Goal: Task Accomplishment & Management: Complete application form

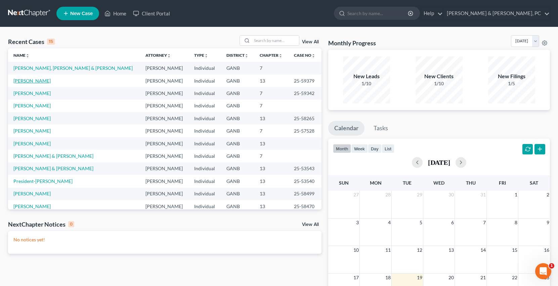
click at [39, 81] on link "[PERSON_NAME]" at bounding box center [31, 81] width 37 height 6
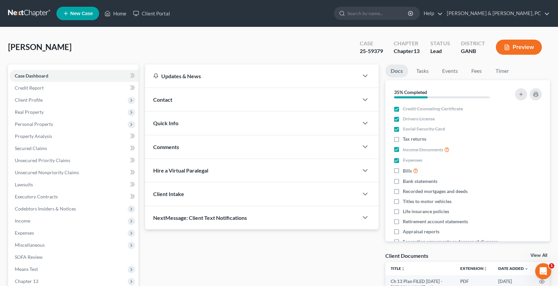
click at [41, 14] on link at bounding box center [29, 13] width 43 height 12
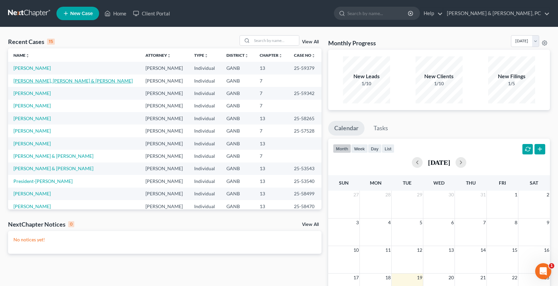
click at [45, 82] on link "[PERSON_NAME], [PERSON_NAME] & [PERSON_NAME]" at bounding box center [72, 81] width 119 height 6
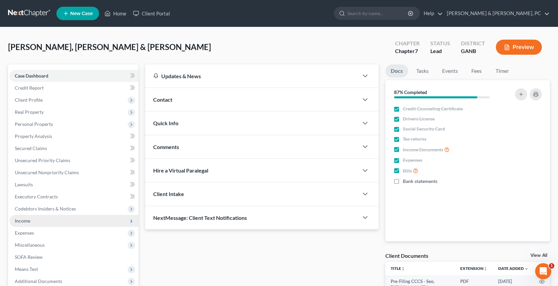
click at [43, 216] on span "Income" at bounding box center [73, 221] width 129 height 12
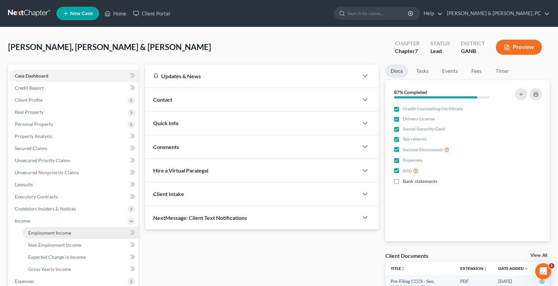
click at [42, 229] on link "Employment Income" at bounding box center [81, 233] width 116 height 12
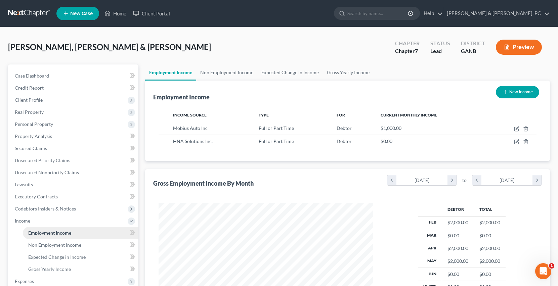
scroll to position [120, 228]
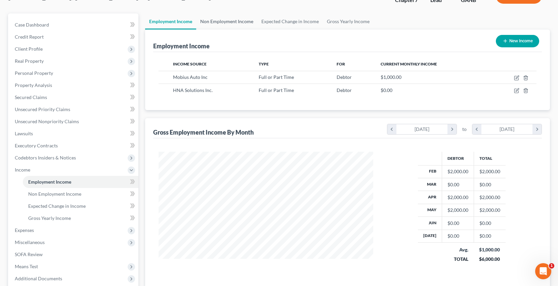
click at [229, 24] on link "Non Employment Income" at bounding box center [226, 21] width 61 height 16
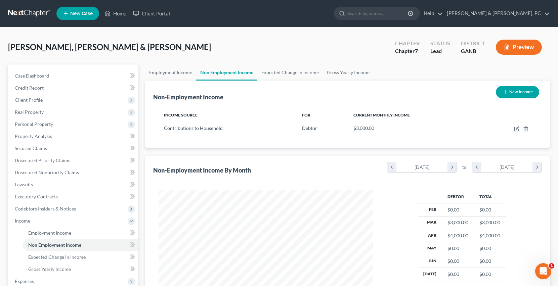
scroll to position [120, 228]
click at [168, 76] on link "Employment Income" at bounding box center [170, 73] width 51 height 16
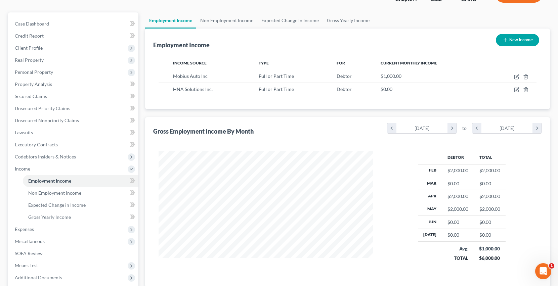
scroll to position [59, 0]
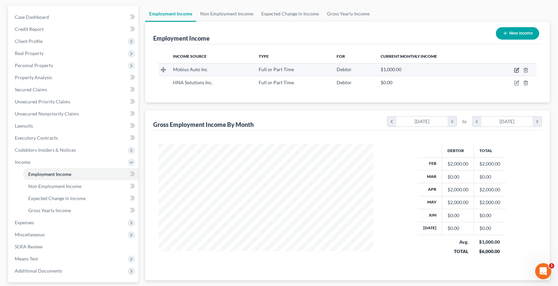
click at [516, 71] on icon "button" at bounding box center [517, 69] width 3 height 3
select select "0"
select select "10"
select select "0"
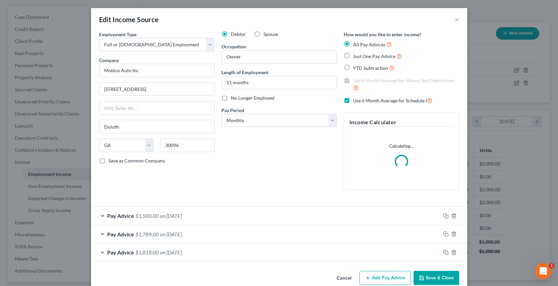
scroll to position [12, 0]
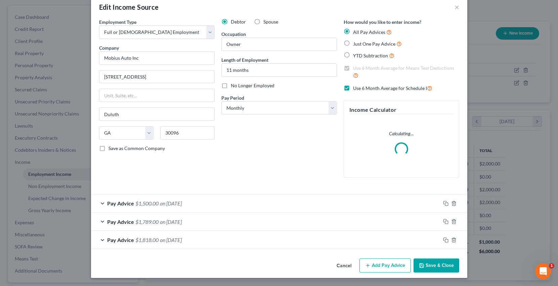
click at [437, 264] on button "Save & Close" at bounding box center [437, 266] width 46 height 14
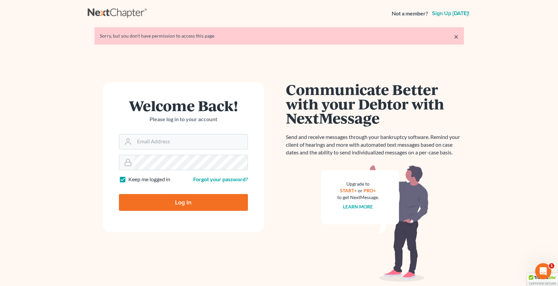
type input "[PERSON_NAME][EMAIL_ADDRESS][DOMAIN_NAME]"
click at [180, 209] on input "Log In" at bounding box center [183, 202] width 129 height 17
type input "Thinking..."
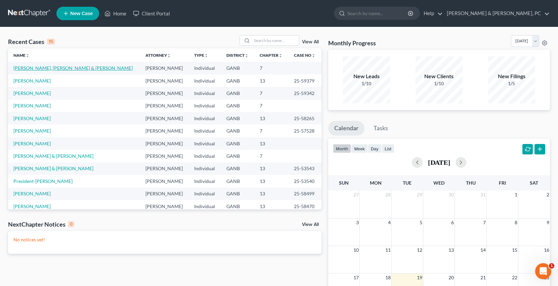
click at [64, 69] on link "[PERSON_NAME], [PERSON_NAME] & [PERSON_NAME]" at bounding box center [72, 68] width 119 height 6
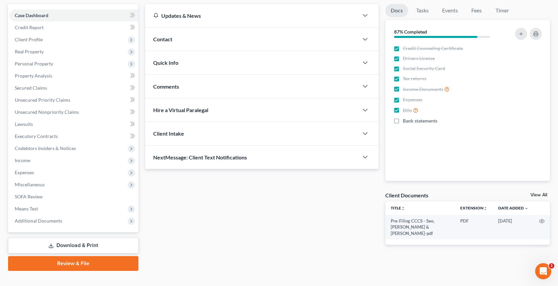
scroll to position [70, 0]
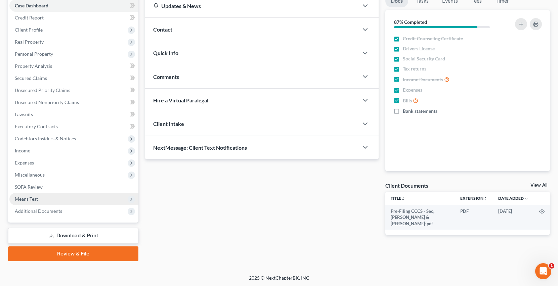
click at [45, 195] on span "Means Test" at bounding box center [73, 199] width 129 height 12
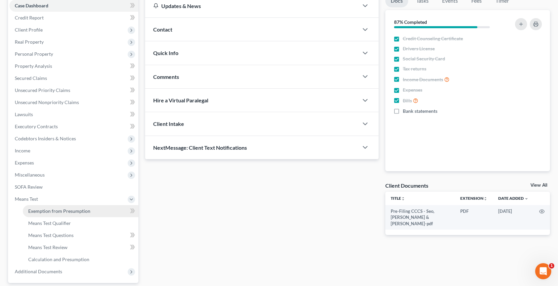
click at [46, 214] on link "Exemption from Presumption" at bounding box center [81, 211] width 116 height 12
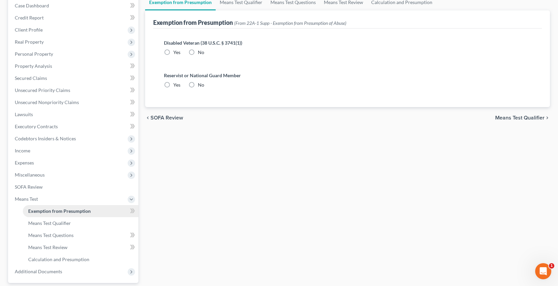
radio input "true"
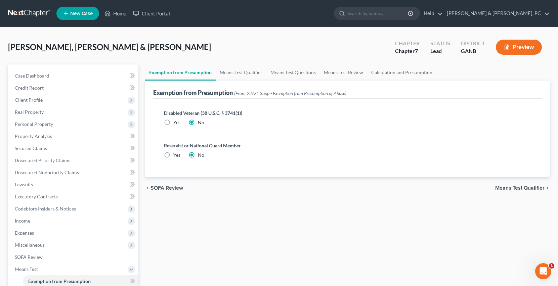
click at [227, 82] on div "Exemption from Presumption (From 22A-1 Supp - Exemption from Presumption of Abu…" at bounding box center [347, 90] width 389 height 18
click at [226, 75] on link "Means Test Qualifier" at bounding box center [241, 73] width 51 height 16
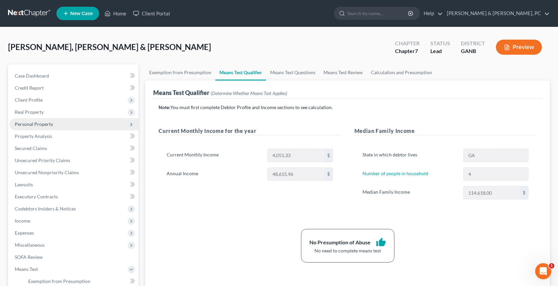
click at [67, 128] on span "Personal Property" at bounding box center [73, 124] width 129 height 12
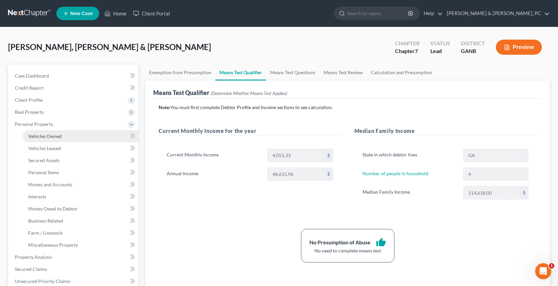
click at [68, 134] on link "Vehicles Owned" at bounding box center [81, 136] width 116 height 12
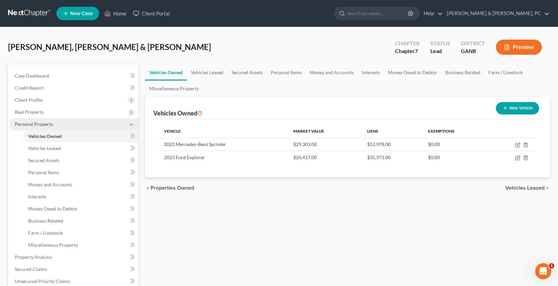
click at [66, 129] on span "Personal Property" at bounding box center [73, 124] width 129 height 12
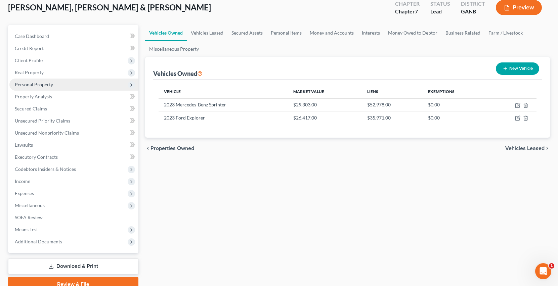
scroll to position [70, 0]
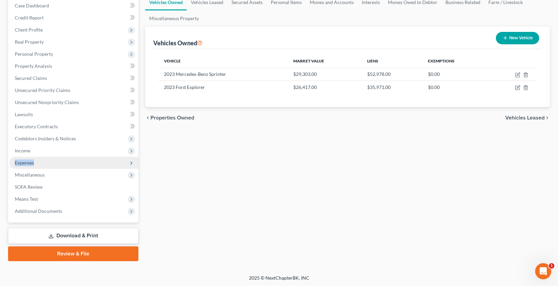
click at [48, 159] on span "Expenses" at bounding box center [73, 163] width 129 height 12
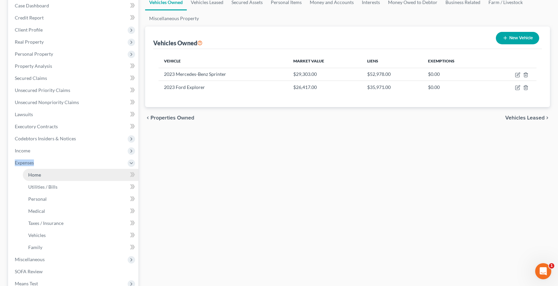
click at [46, 173] on link "Home" at bounding box center [81, 175] width 116 height 12
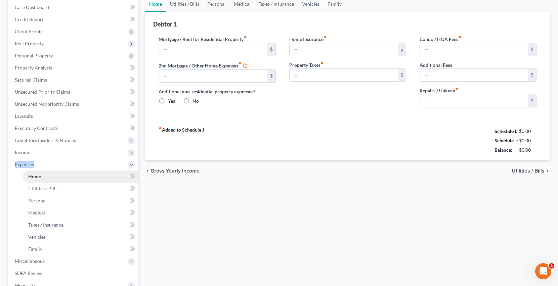
type input "2,450.00"
type input "0.00"
radio input "true"
type input "0.00"
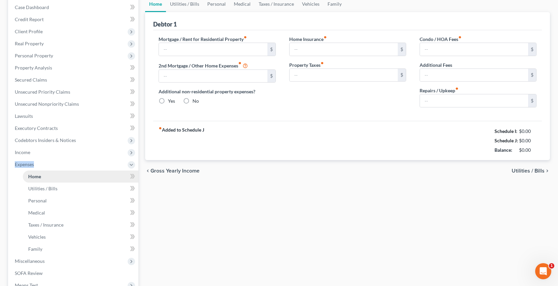
type input "0.00"
type input "15.00"
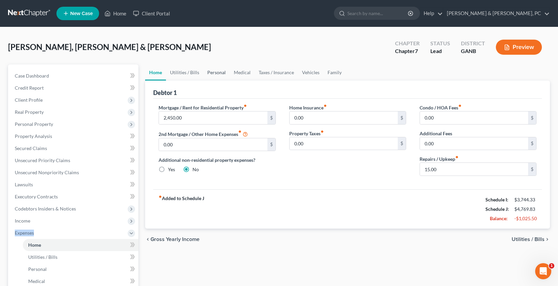
click at [203, 74] on link "Personal" at bounding box center [216, 73] width 27 height 16
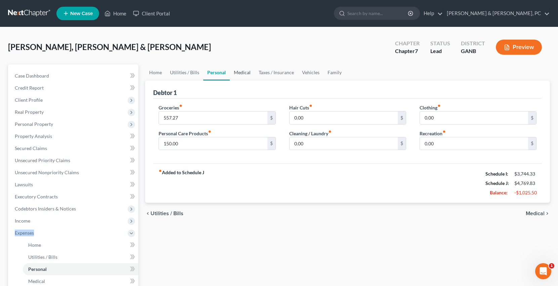
click at [232, 75] on link "Medical" at bounding box center [242, 73] width 25 height 16
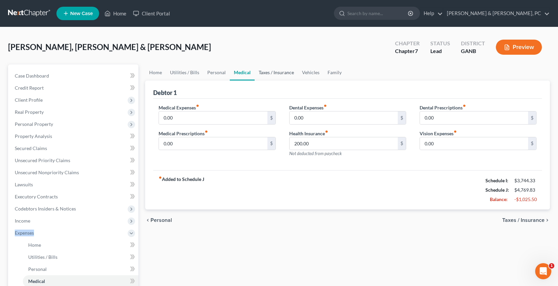
click at [274, 72] on link "Taxes / Insurance" at bounding box center [276, 73] width 43 height 16
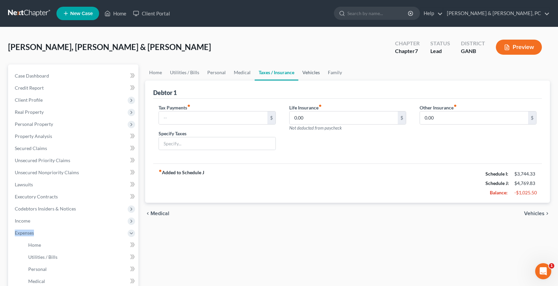
click at [300, 72] on link "Vehicles" at bounding box center [311, 73] width 26 height 16
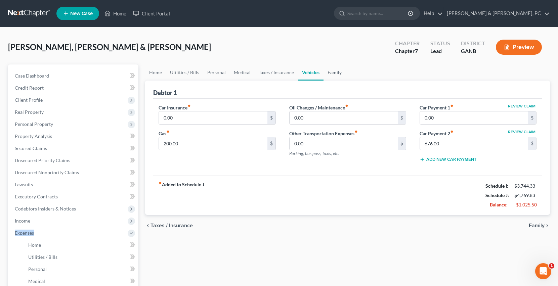
click at [334, 73] on link "Family" at bounding box center [335, 73] width 22 height 16
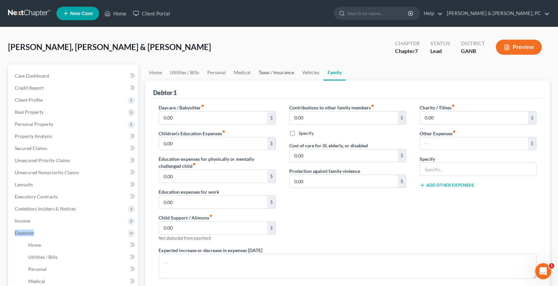
click at [282, 71] on link "Taxes / Insurance" at bounding box center [276, 73] width 43 height 16
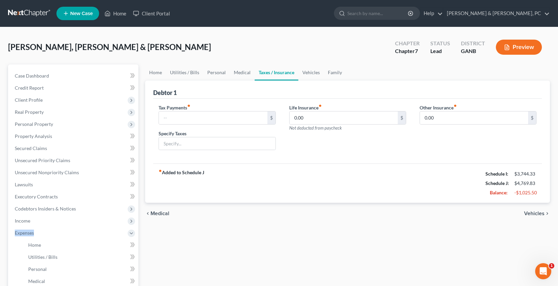
click at [293, 71] on link "Taxes / Insurance" at bounding box center [277, 73] width 44 height 16
click at [305, 73] on link "Vehicles" at bounding box center [311, 73] width 26 height 16
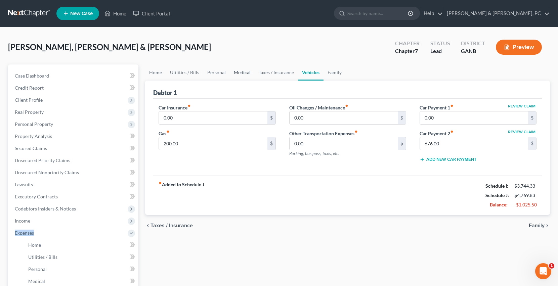
click at [242, 71] on link "Medical" at bounding box center [242, 73] width 25 height 16
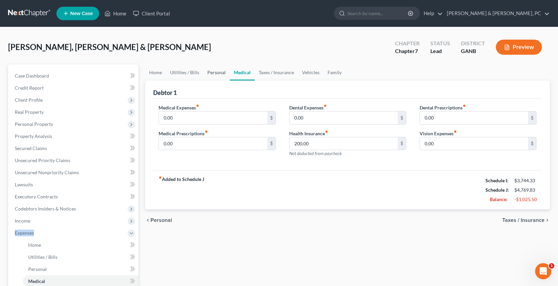
click at [208, 71] on link "Personal" at bounding box center [216, 73] width 27 height 16
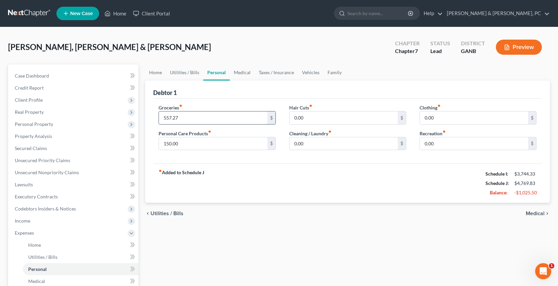
click at [192, 115] on input "557.27" at bounding box center [213, 118] width 108 height 13
type input "500"
click at [185, 74] on link "Utilities / Bills" at bounding box center [184, 73] width 37 height 16
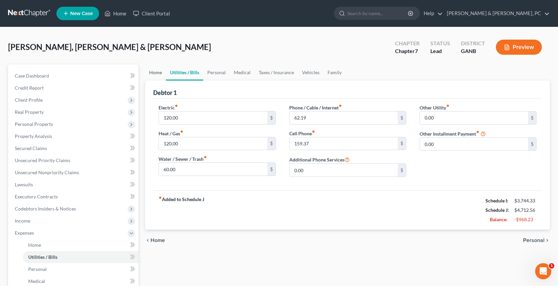
click at [159, 75] on link "Home" at bounding box center [155, 73] width 21 height 16
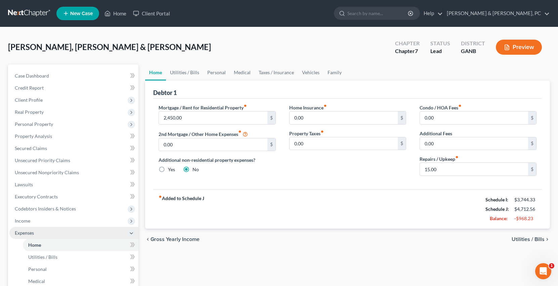
click at [68, 233] on span "Expenses" at bounding box center [73, 233] width 129 height 12
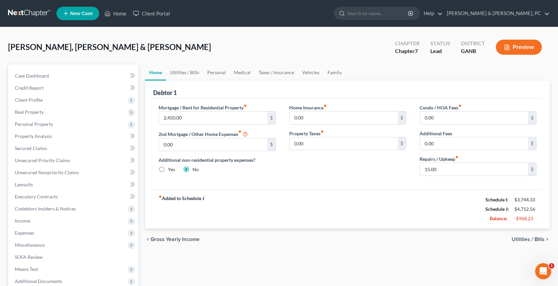
click at [522, 46] on button "Preview" at bounding box center [519, 47] width 46 height 15
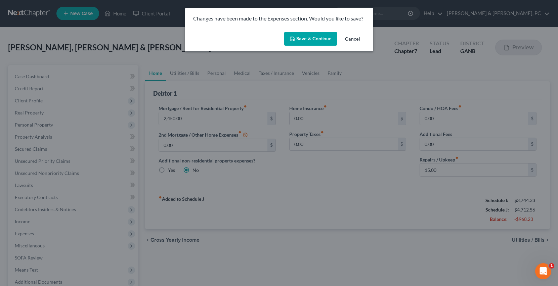
click at [310, 37] on button "Save & Continue" at bounding box center [310, 39] width 53 height 14
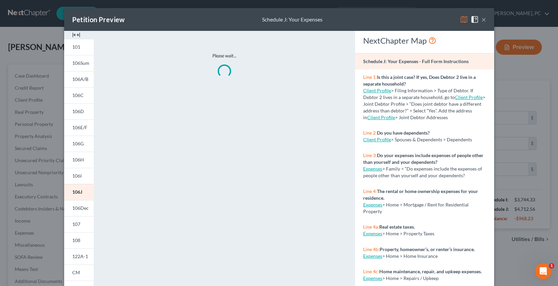
click at [487, 19] on div "Petition Preview Schedule J: Your Expenses ×" at bounding box center [279, 19] width 430 height 23
click at [484, 19] on button "×" at bounding box center [483, 19] width 5 height 8
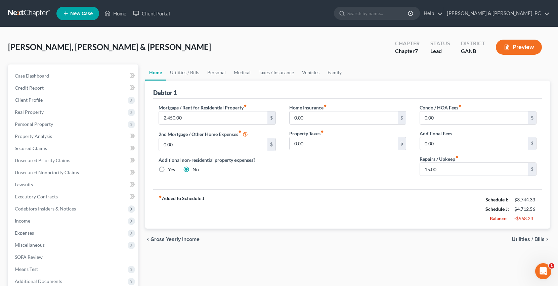
scroll to position [70, 0]
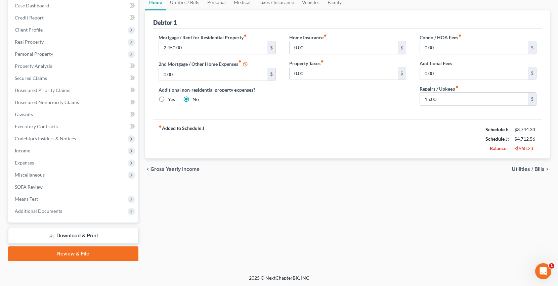
click at [110, 229] on link "Download & Print" at bounding box center [73, 236] width 130 height 16
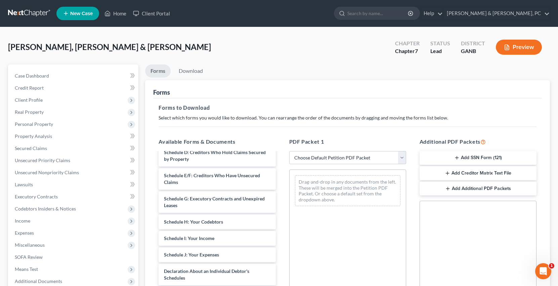
scroll to position [176, 0]
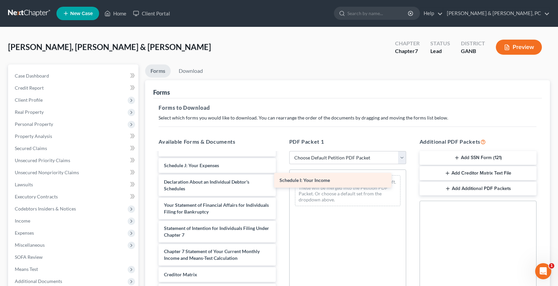
drag, startPoint x: 225, startPoint y: 168, endPoint x: 347, endPoint y: 181, distance: 122.3
click at [281, 181] on div "Schedule I: Your Income Pre-Filing CCCS - Seo, [PERSON_NAME] & [PERSON_NAME]-pd…" at bounding box center [217, 157] width 128 height 362
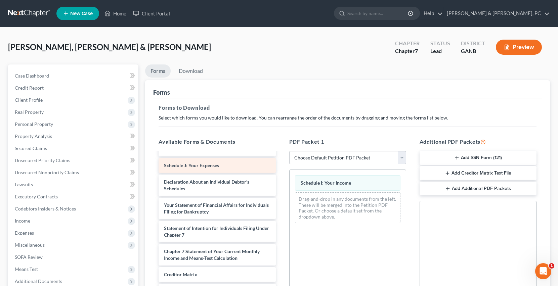
scroll to position [164, 0]
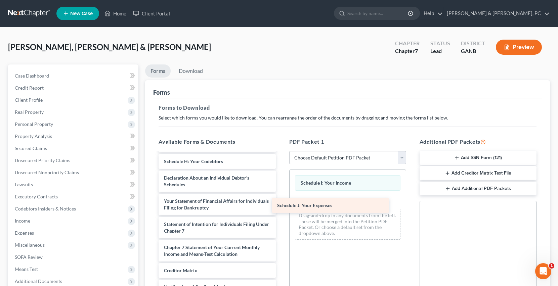
drag, startPoint x: 256, startPoint y: 166, endPoint x: 371, endPoint y: 200, distance: 119.3
click at [281, 200] on div "Schedule J: Your Expenses Pre-Filing CCCS - Seo, [PERSON_NAME] & [PERSON_NAME]-…" at bounding box center [217, 161] width 128 height 345
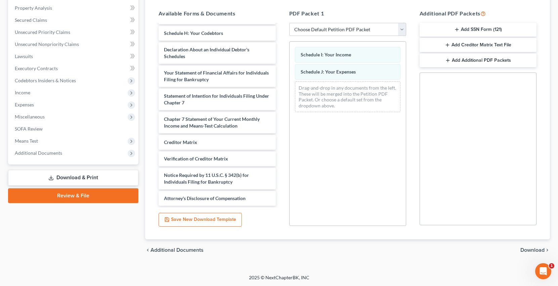
click at [533, 252] on span "Download" at bounding box center [532, 250] width 24 height 5
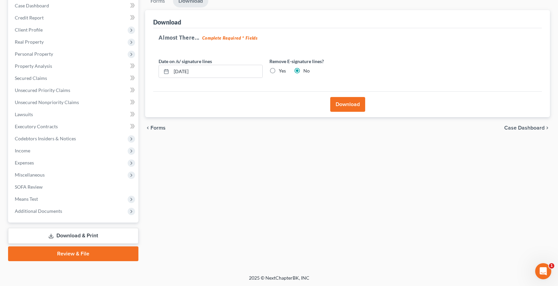
click at [336, 108] on button "Download" at bounding box center [347, 104] width 35 height 15
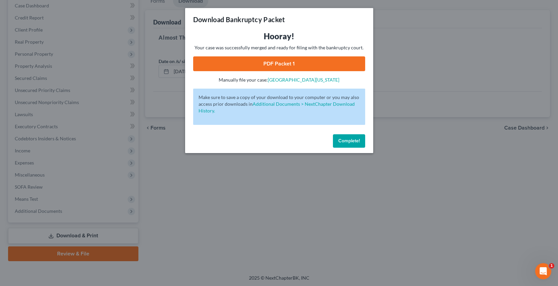
click at [319, 66] on link "PDF Packet 1" at bounding box center [279, 63] width 172 height 15
click at [343, 137] on button "Complete!" at bounding box center [349, 140] width 32 height 13
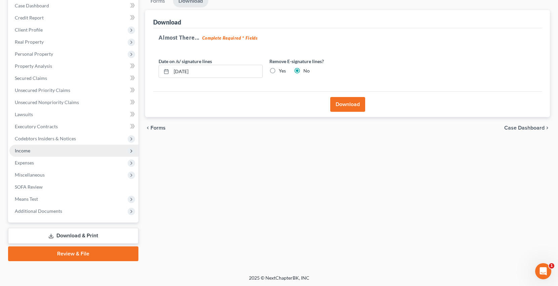
click at [91, 152] on span "Income" at bounding box center [73, 151] width 129 height 12
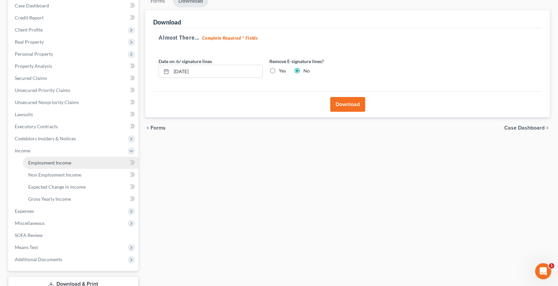
click at [94, 160] on link "Employment Income" at bounding box center [81, 163] width 116 height 12
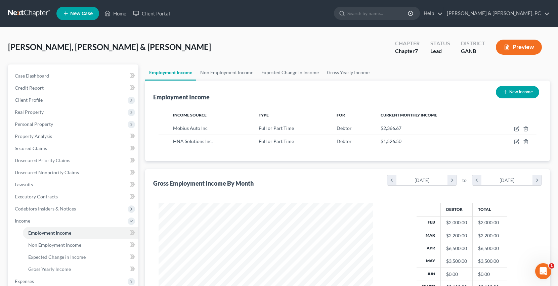
scroll to position [120, 228]
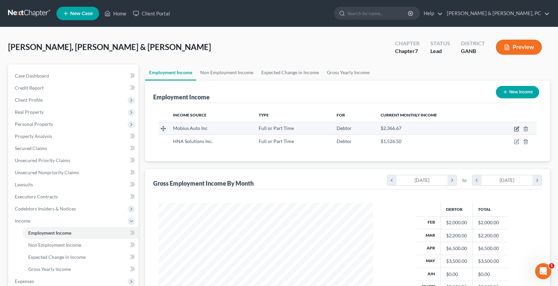
click at [517, 128] on icon "button" at bounding box center [516, 128] width 5 height 5
select select "0"
select select "10"
select select "0"
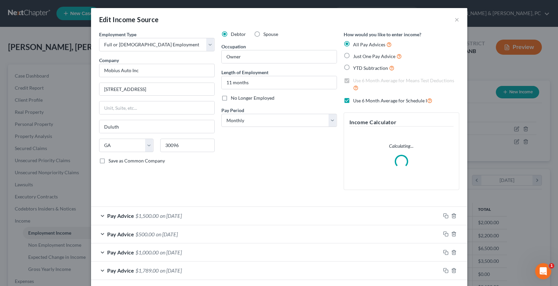
click at [264, 98] on span "No Longer Employed" at bounding box center [253, 98] width 44 height 6
click at [238, 98] on input "No Longer Employed" at bounding box center [235, 97] width 4 height 4
checkbox input "true"
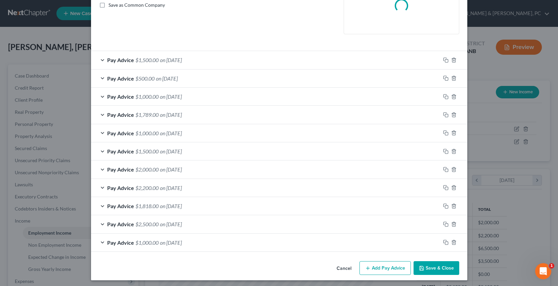
scroll to position [158, 0]
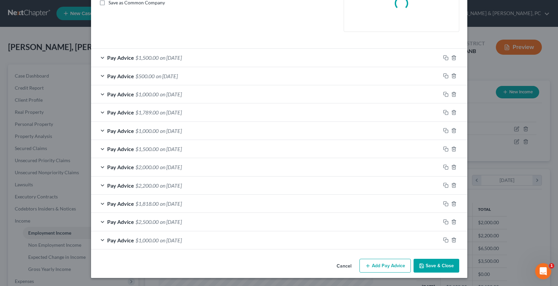
click at [452, 266] on button "Save & Close" at bounding box center [437, 266] width 46 height 14
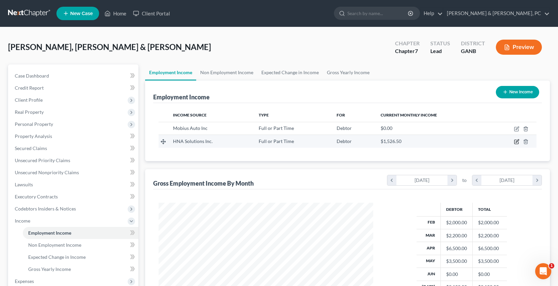
click at [517, 142] on icon "button" at bounding box center [516, 141] width 5 height 5
select select "0"
select select "10"
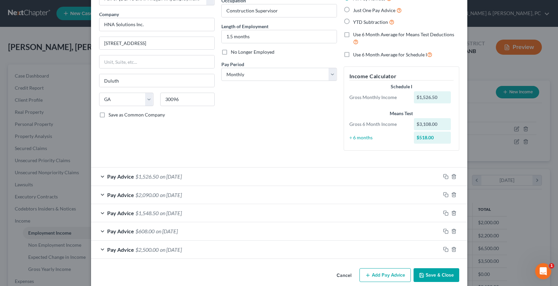
scroll to position [55, 0]
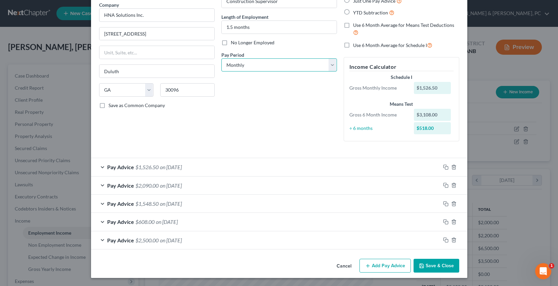
click at [246, 65] on select "Select Monthly Twice Monthly Every Other Week Weekly" at bounding box center [279, 64] width 116 height 13
select select "3"
click at [221, 58] on select "Select Monthly Twice Monthly Every Other Week Weekly" at bounding box center [279, 64] width 116 height 13
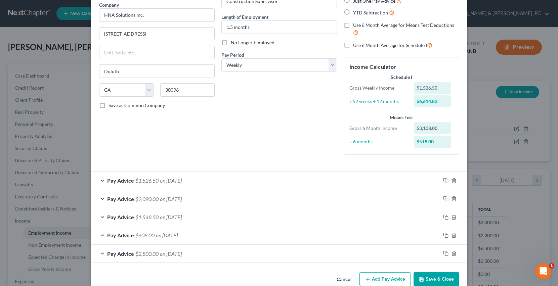
click at [178, 195] on div "Pay Advice $2,090.00 on [DATE]" at bounding box center [265, 199] width 349 height 18
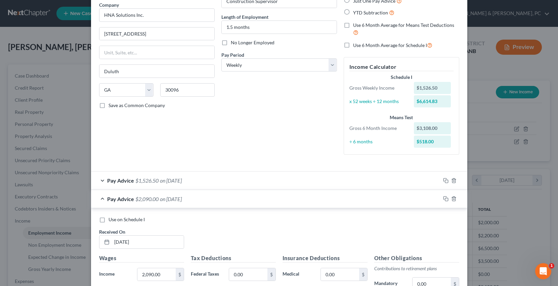
click at [126, 222] on span "Use on Schedule I" at bounding box center [127, 220] width 36 height 6
click at [116, 221] on input "Use on Schedule I" at bounding box center [113, 218] width 4 height 4
checkbox input "true"
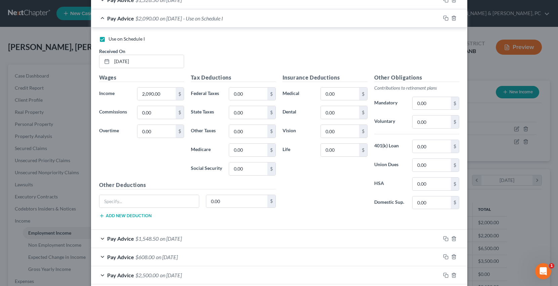
scroll to position [271, 0]
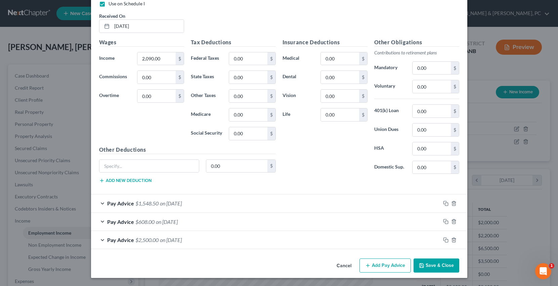
click at [430, 265] on button "Save & Close" at bounding box center [437, 266] width 46 height 14
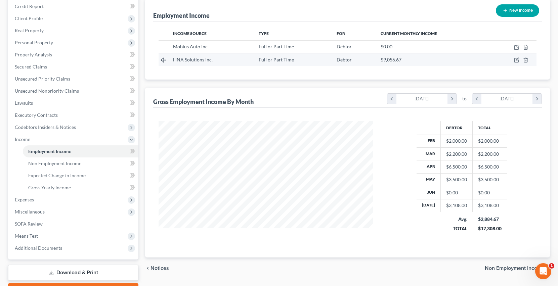
scroll to position [119, 0]
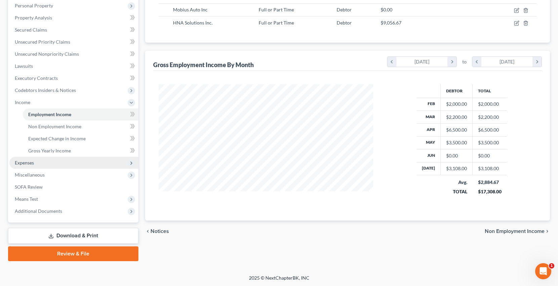
click at [57, 162] on span "Expenses" at bounding box center [73, 163] width 129 height 12
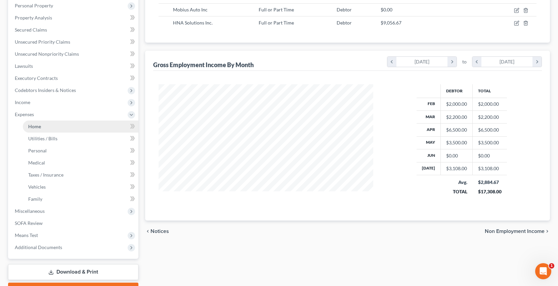
click at [60, 129] on link "Home" at bounding box center [81, 127] width 116 height 12
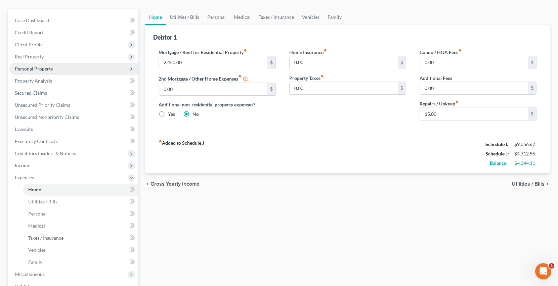
scroll to position [90, 0]
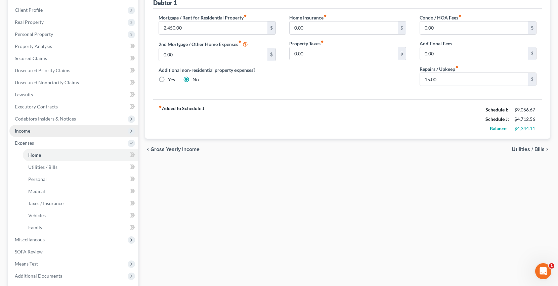
click at [56, 130] on span "Income" at bounding box center [73, 131] width 129 height 12
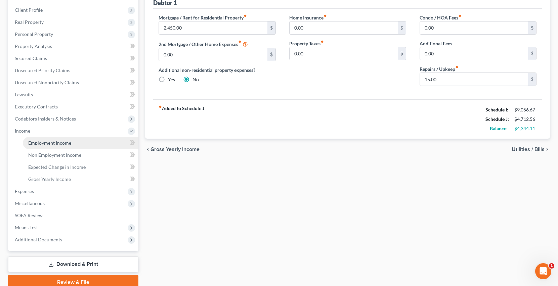
click at [59, 145] on span "Employment Income" at bounding box center [49, 143] width 43 height 6
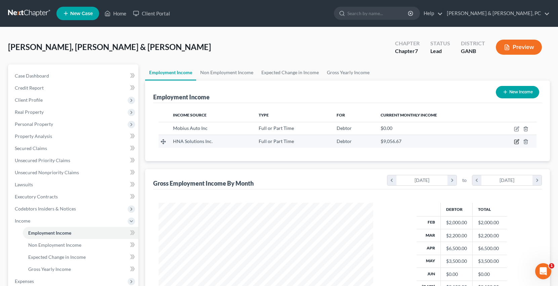
click at [519, 140] on icon "button" at bounding box center [517, 141] width 3 height 3
select select "0"
select select "10"
select select "3"
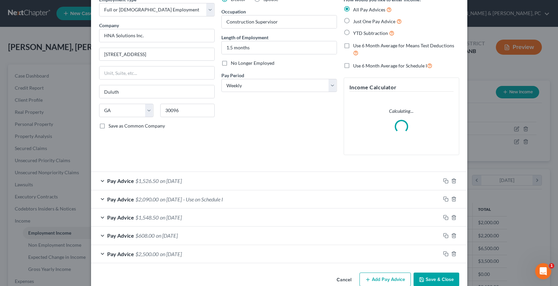
scroll to position [36, 0]
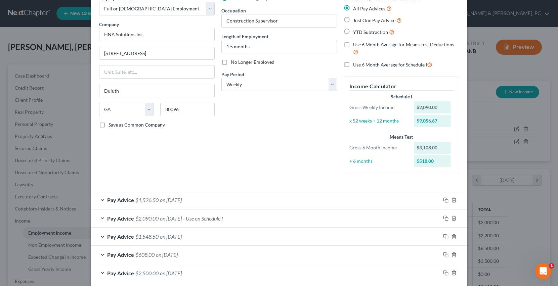
click at [208, 199] on div "Pay Advice $1,526.50 on [DATE]" at bounding box center [265, 200] width 349 height 18
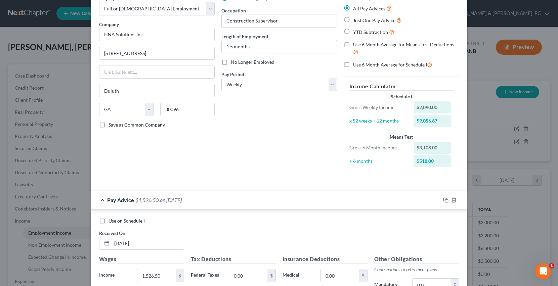
click at [116, 224] on label "Use on Schedule I" at bounding box center [127, 221] width 36 height 7
click at [116, 222] on input "Use on Schedule I" at bounding box center [113, 220] width 4 height 4
checkbox input "true"
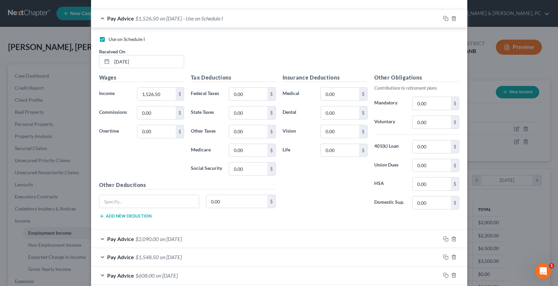
scroll to position [249, 0]
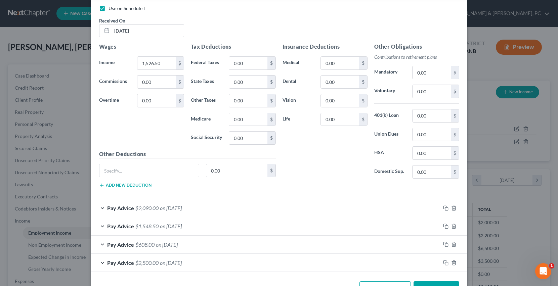
click at [442, 285] on button "Save & Close" at bounding box center [437, 289] width 46 height 14
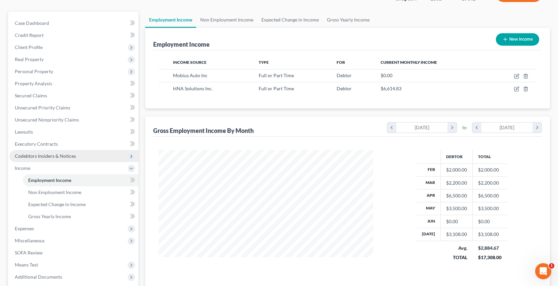
scroll to position [69, 0]
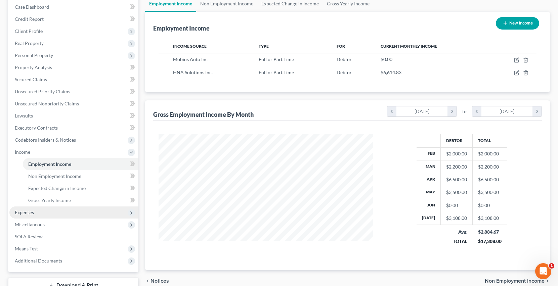
click at [63, 209] on span "Expenses" at bounding box center [73, 213] width 129 height 12
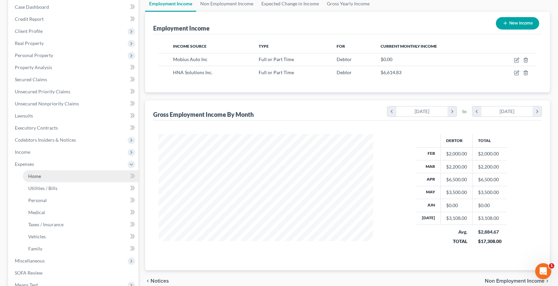
click at [59, 174] on link "Home" at bounding box center [81, 176] width 116 height 12
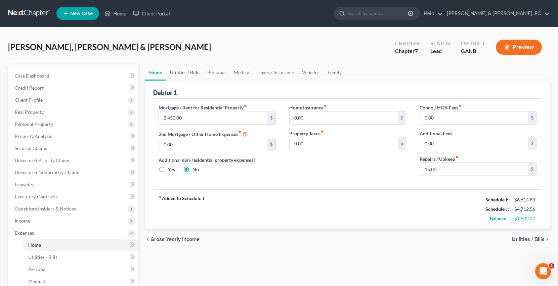
click at [180, 77] on link "Utilities / Bills" at bounding box center [184, 73] width 37 height 16
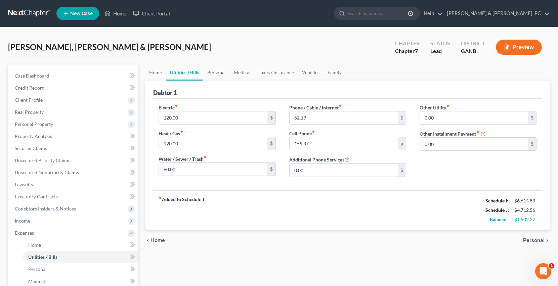
click at [221, 77] on link "Personal" at bounding box center [216, 73] width 27 height 16
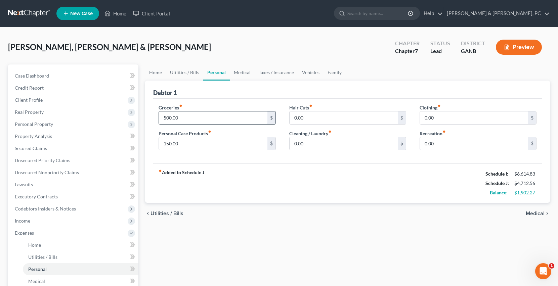
click at [213, 117] on input "500.00" at bounding box center [213, 118] width 108 height 13
type input "1,000"
click at [185, 144] on input "150.00" at bounding box center [213, 143] width 108 height 13
type input "200"
click at [243, 74] on link "Medical" at bounding box center [242, 73] width 25 height 16
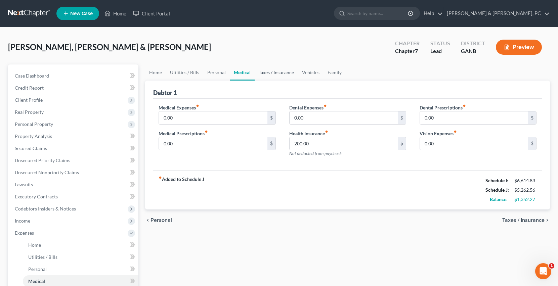
click at [272, 75] on link "Taxes / Insurance" at bounding box center [276, 73] width 43 height 16
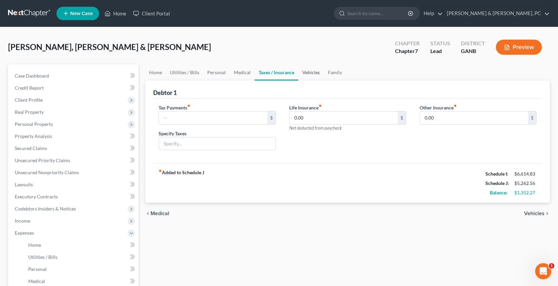
click at [303, 75] on link "Vehicles" at bounding box center [311, 73] width 26 height 16
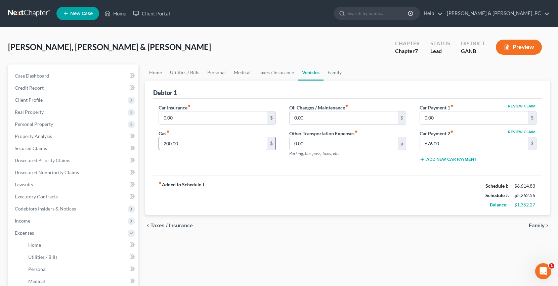
click at [186, 148] on input "200.00" at bounding box center [213, 143] width 108 height 13
type input "400"
click at [333, 74] on link "Family" at bounding box center [335, 73] width 22 height 16
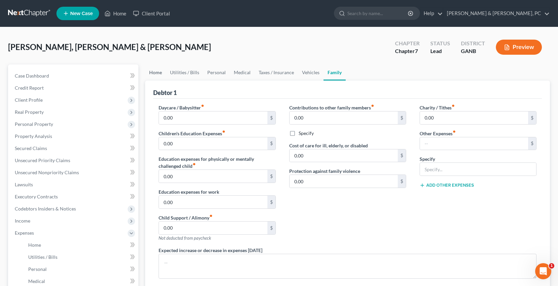
click at [161, 73] on link "Home" at bounding box center [155, 73] width 21 height 16
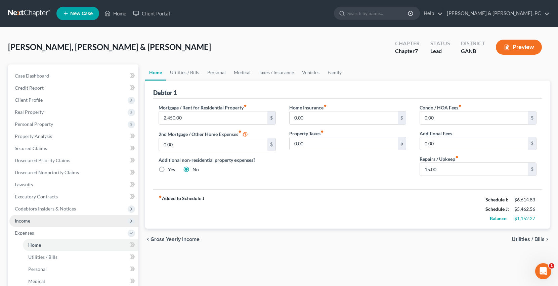
click at [43, 220] on span "Income" at bounding box center [73, 221] width 129 height 12
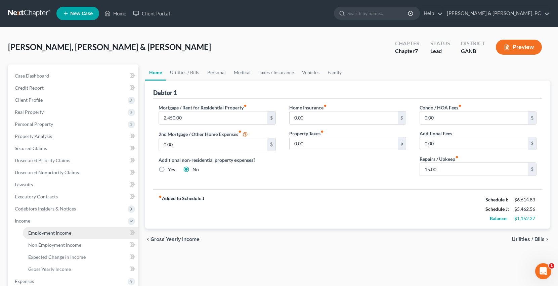
click at [50, 232] on span "Employment Income" at bounding box center [49, 233] width 43 height 6
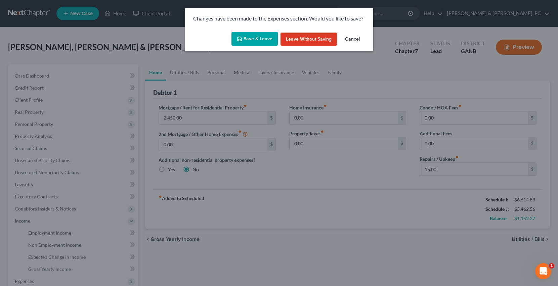
click at [258, 43] on button "Save & Leave" at bounding box center [254, 39] width 46 height 14
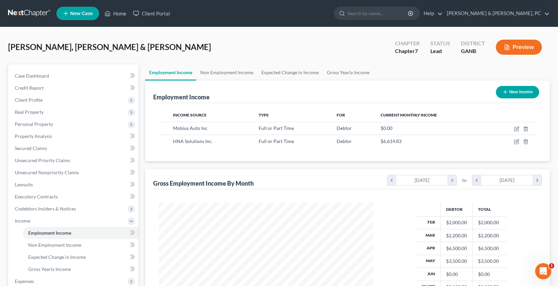
scroll to position [120, 228]
click at [521, 44] on button "Preview" at bounding box center [519, 47] width 46 height 15
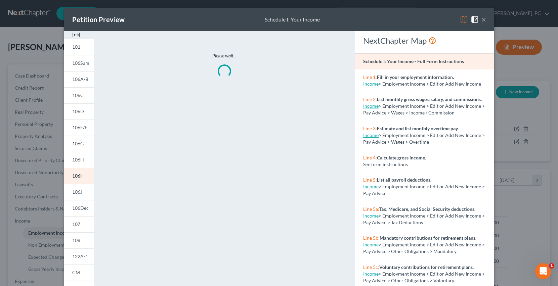
click at [488, 19] on div "Petition Preview Schedule I: Your Income ×" at bounding box center [279, 19] width 430 height 23
click at [484, 19] on button "×" at bounding box center [483, 19] width 5 height 8
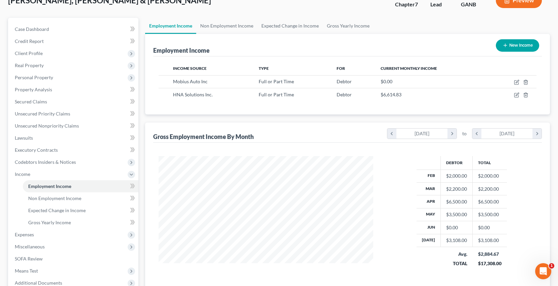
scroll to position [119, 0]
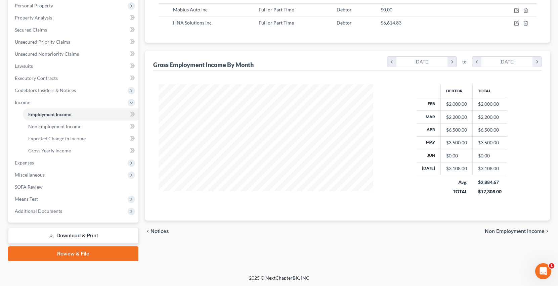
click at [79, 238] on link "Download & Print" at bounding box center [73, 236] width 130 height 16
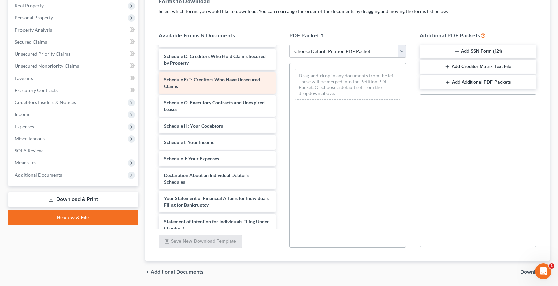
scroll to position [132, 0]
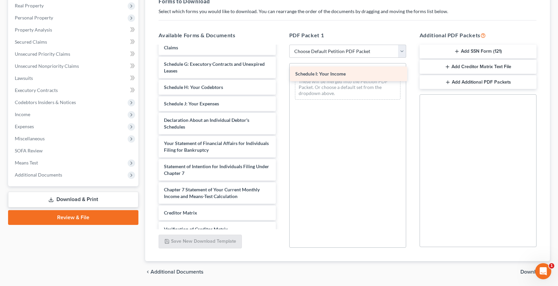
drag, startPoint x: 228, startPoint y: 101, endPoint x: 358, endPoint y: 71, distance: 133.7
click at [281, 71] on div "Schedule I: Your Income Pre-Filing CCCS - Seo, [PERSON_NAME] & [PERSON_NAME]-pd…" at bounding box center [217, 96] width 128 height 362
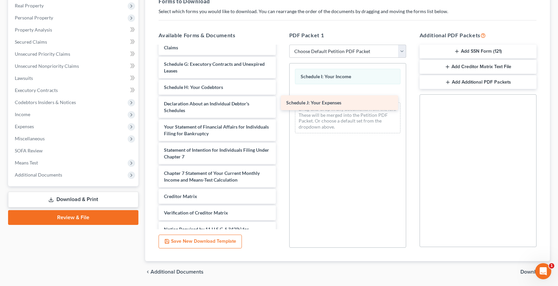
drag, startPoint x: 243, startPoint y: 102, endPoint x: 365, endPoint y: 101, distance: 122.0
click at [281, 101] on div "Schedule J: Your Expenses Pre-Filing CCCS - Seo, [PERSON_NAME] & [PERSON_NAME]-…" at bounding box center [217, 87] width 128 height 345
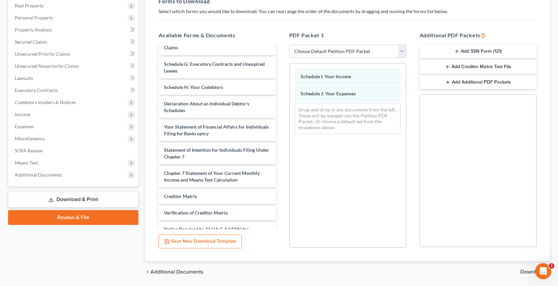
click at [526, 271] on span "Download" at bounding box center [532, 271] width 24 height 5
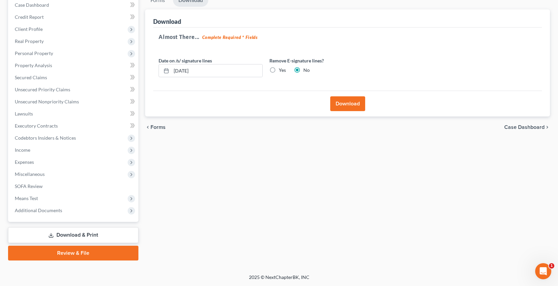
scroll to position [70, 0]
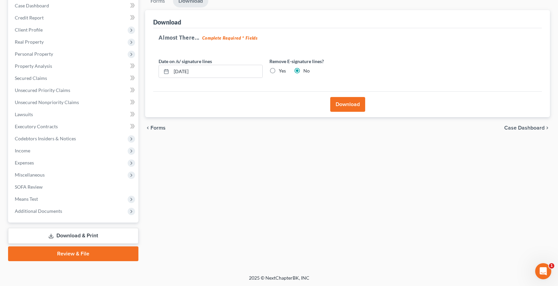
click at [354, 107] on button "Download" at bounding box center [347, 104] width 35 height 15
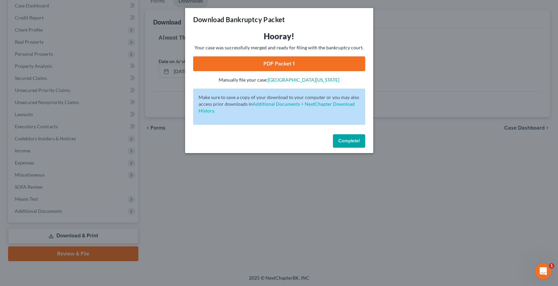
click at [346, 64] on link "PDF Packet 1" at bounding box center [279, 63] width 172 height 15
